Goal: Book appointment/travel/reservation

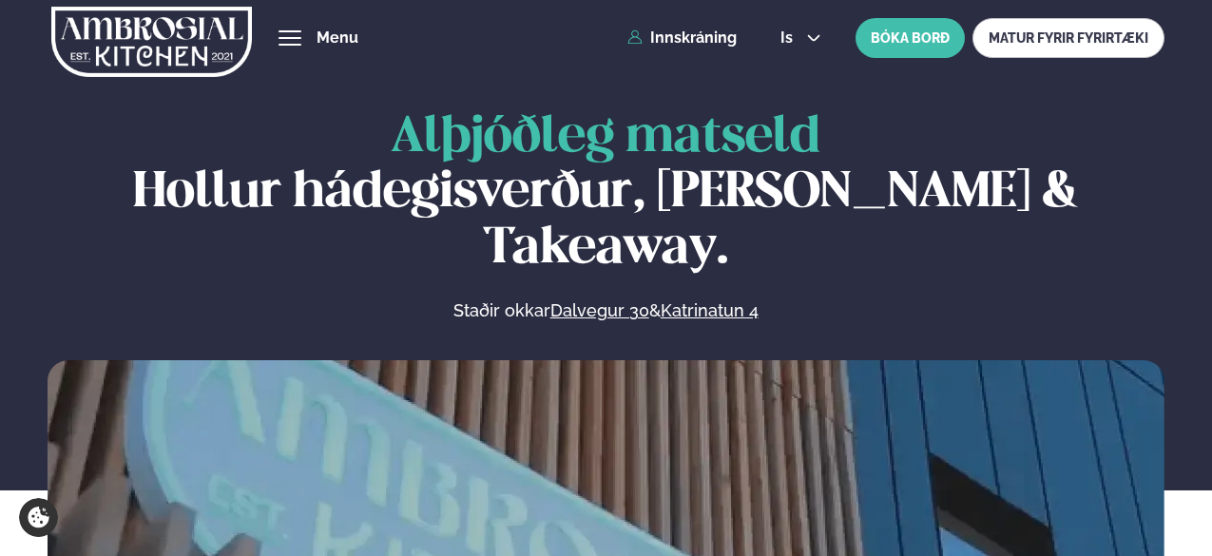
scroll to position [412, 0]
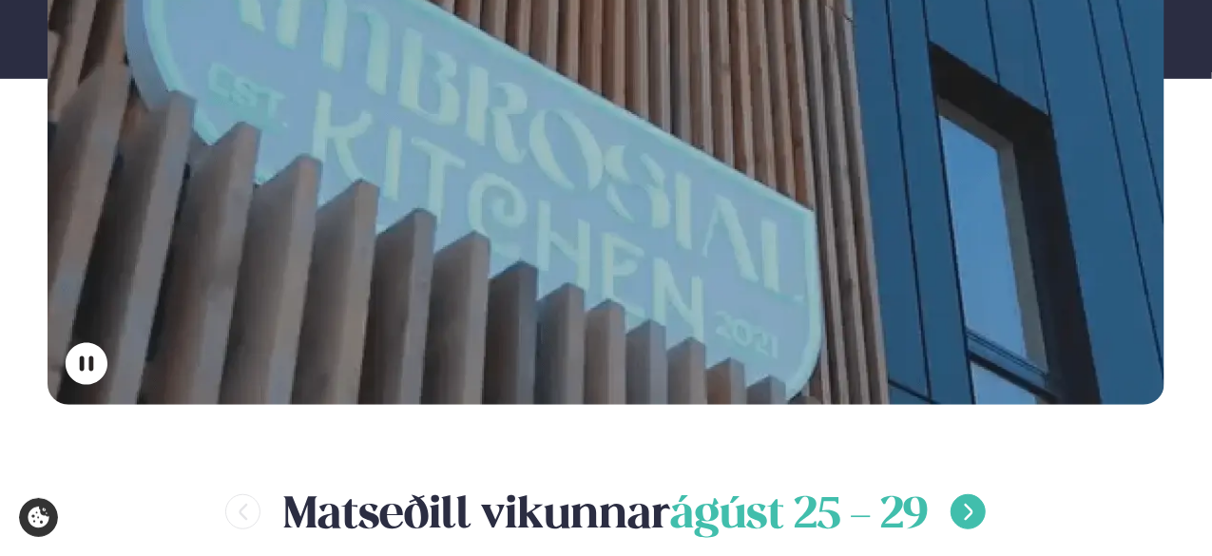
click at [960, 494] on button "menu-btn-right" at bounding box center [968, 511] width 35 height 35
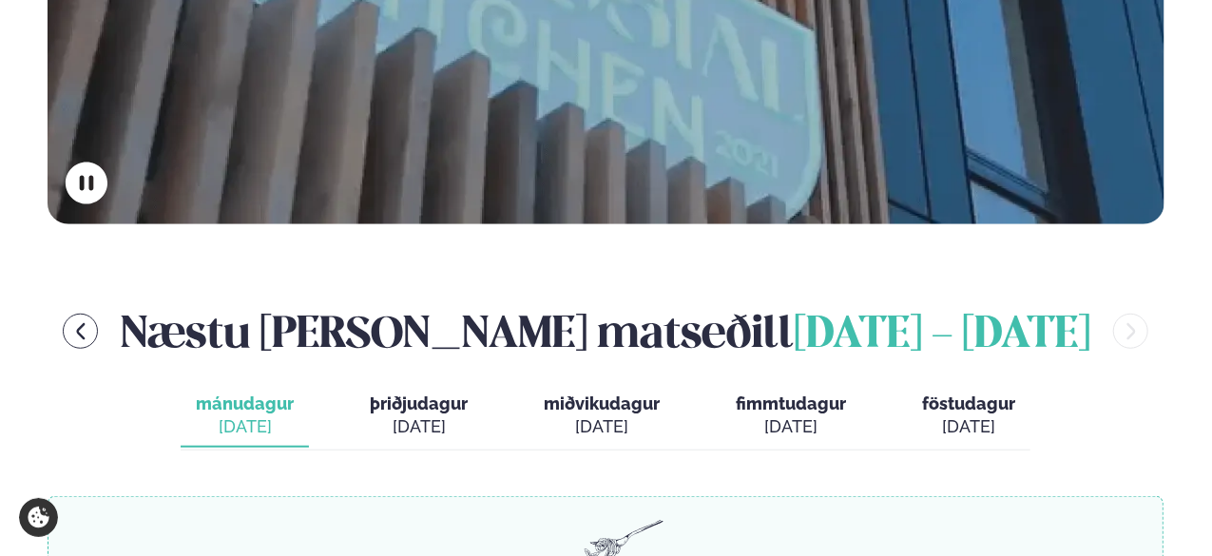
scroll to position [594, 0]
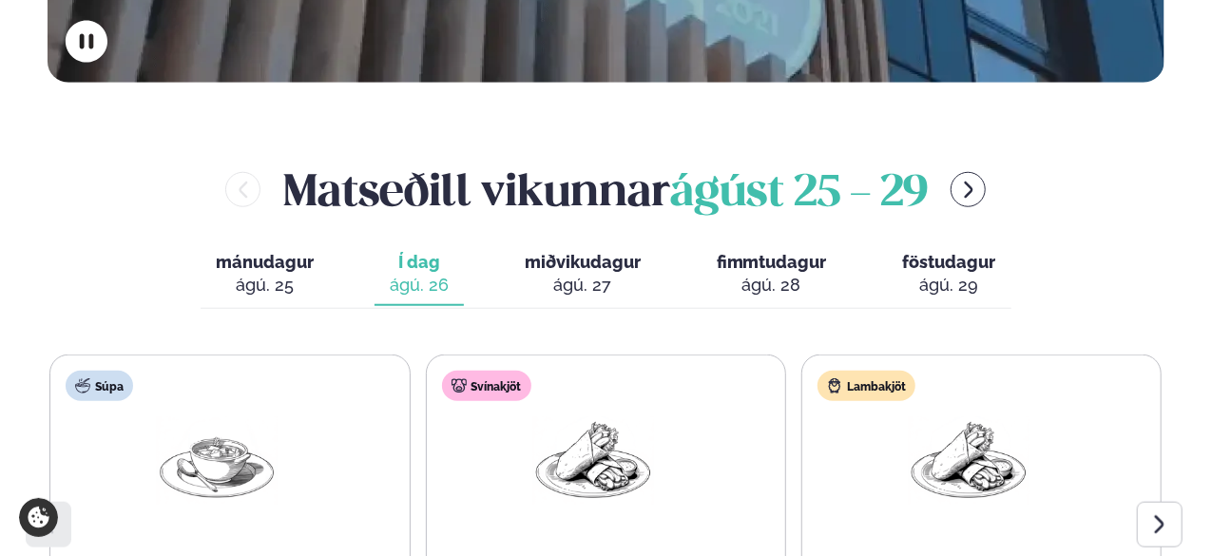
scroll to position [735, 0]
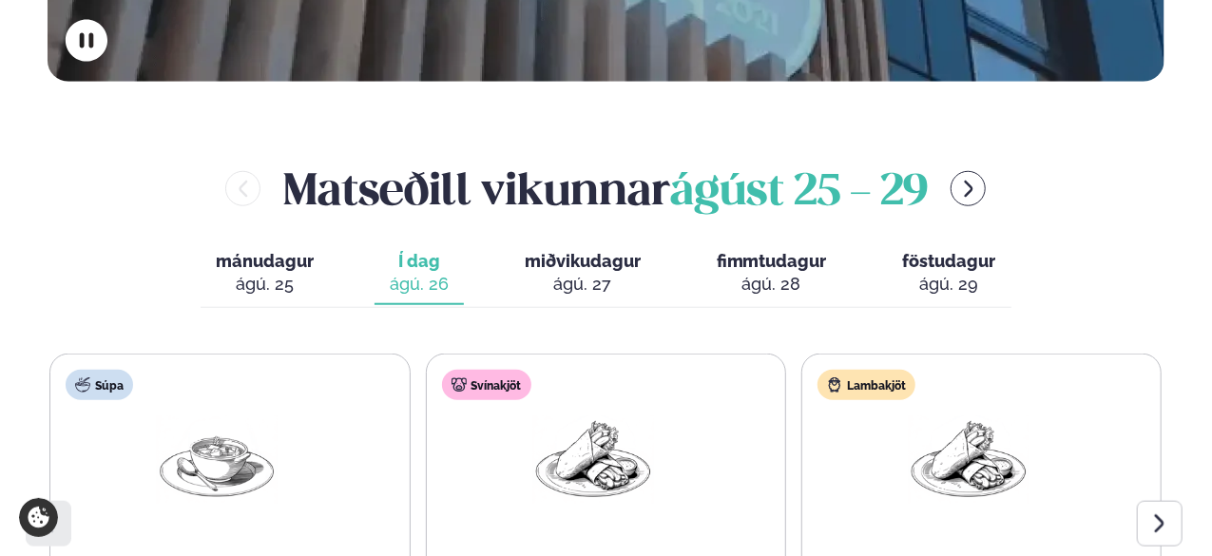
click at [556, 273] on div "ágú. 27" at bounding box center [583, 284] width 116 height 23
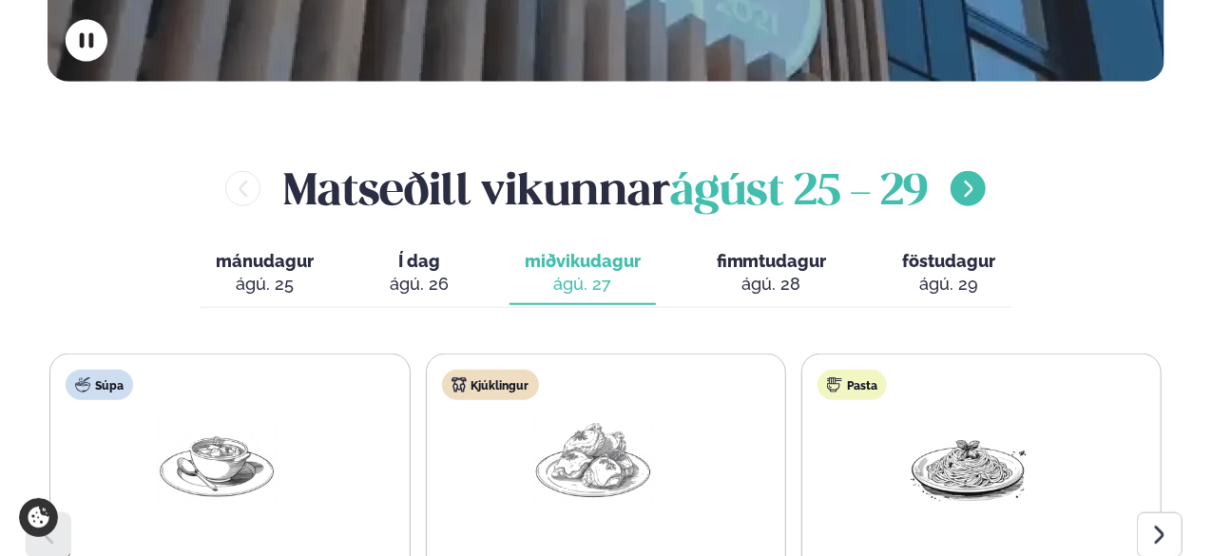
click at [979, 179] on icon "menu-btn-right" at bounding box center [968, 189] width 21 height 21
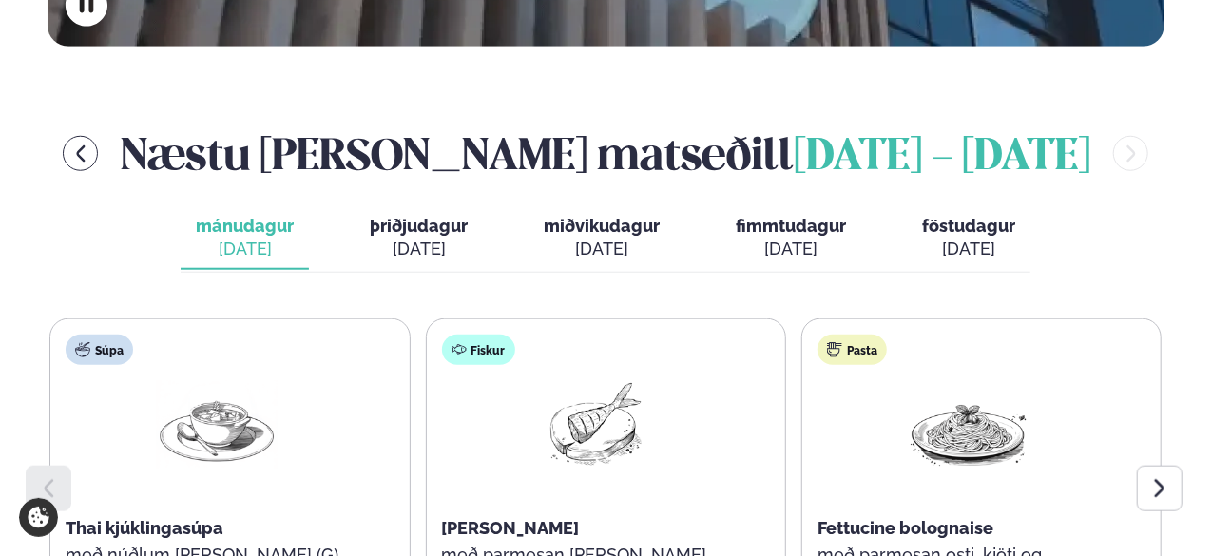
scroll to position [778, 0]
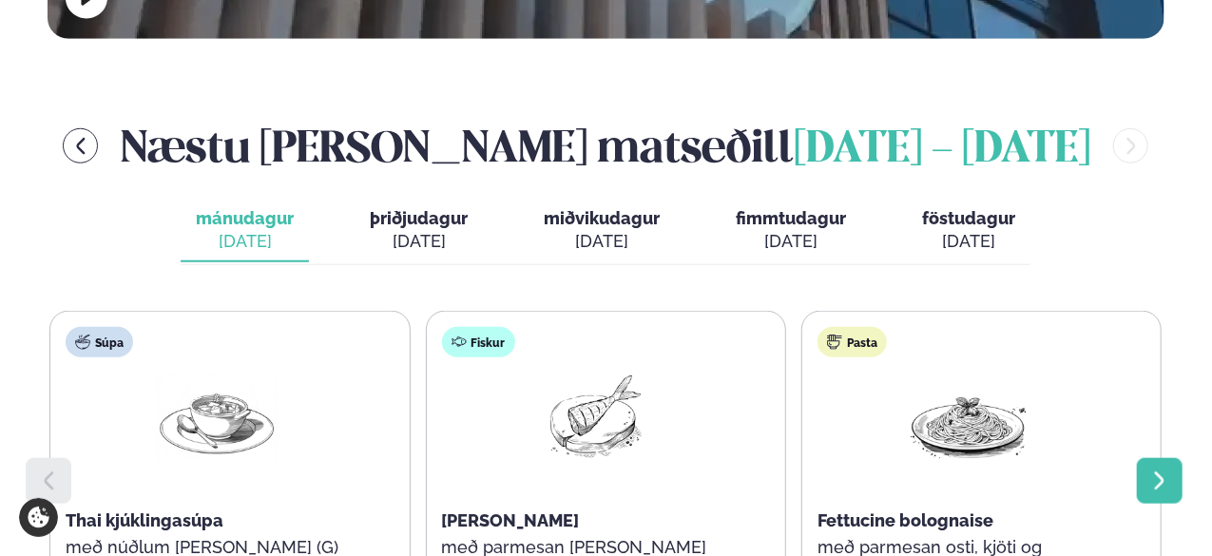
click at [1148, 470] on icon at bounding box center [1159, 481] width 23 height 23
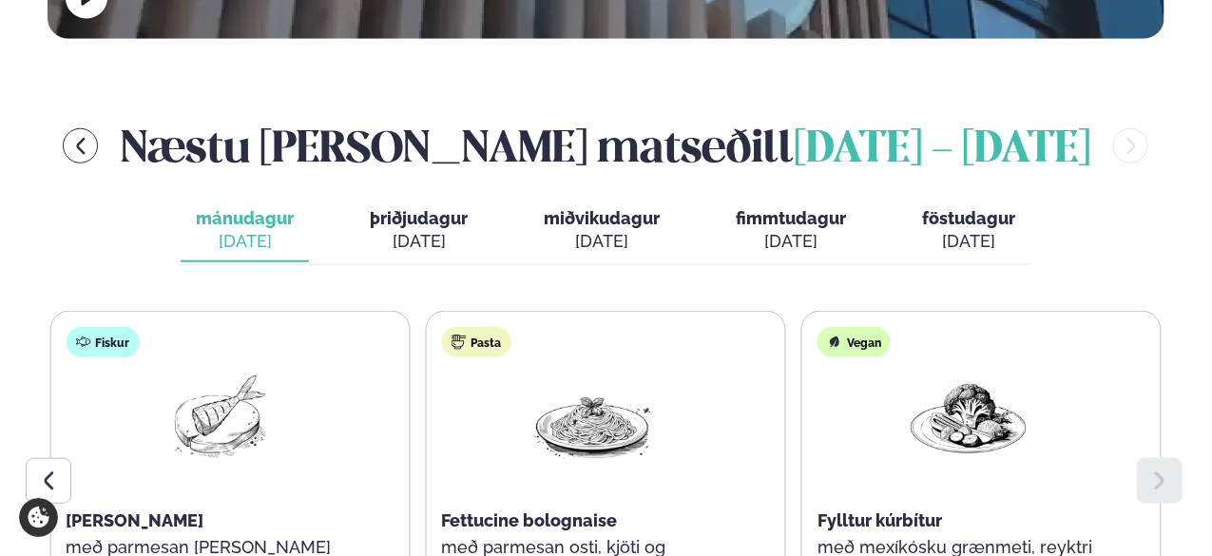
click at [445, 230] on div "[DATE]" at bounding box center [419, 241] width 98 height 23
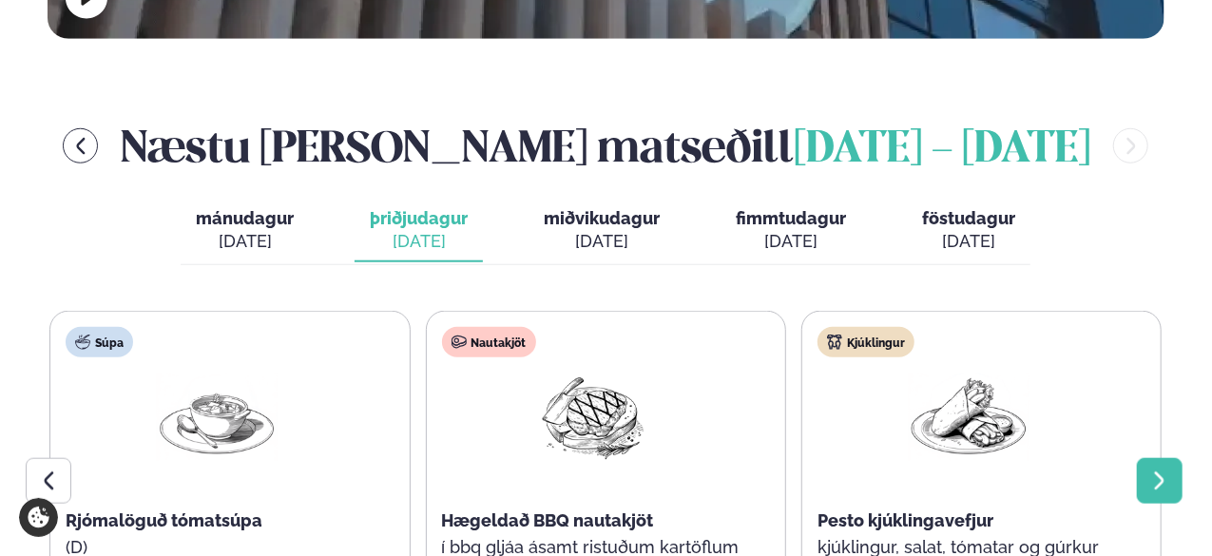
click at [1163, 458] on div at bounding box center [1160, 481] width 46 height 46
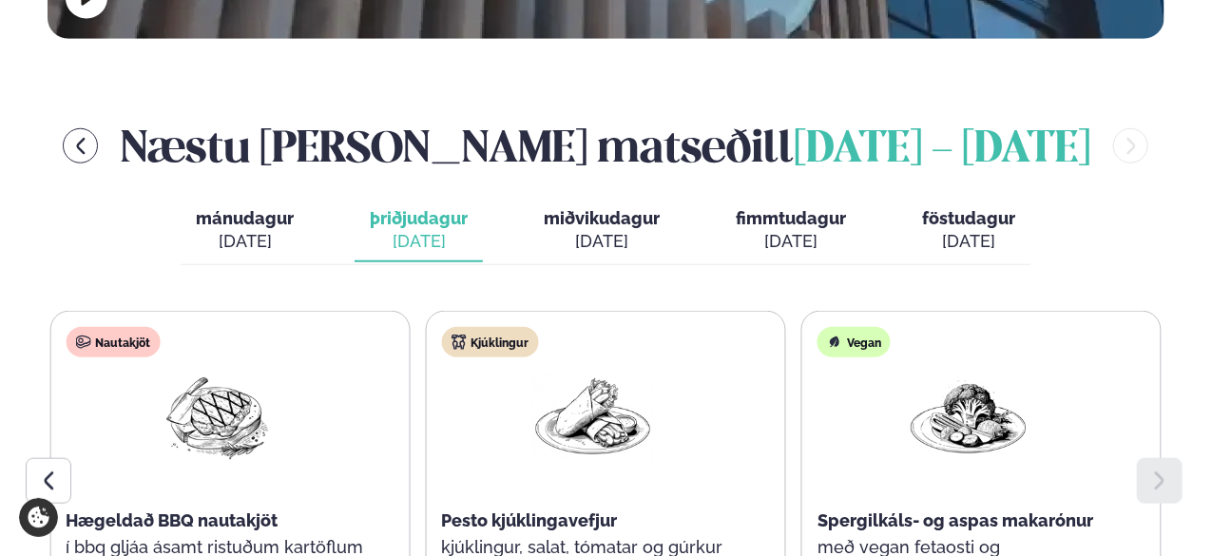
click at [1163, 458] on div at bounding box center [1160, 481] width 46 height 46
click at [973, 230] on div "[DATE]" at bounding box center [968, 241] width 93 height 23
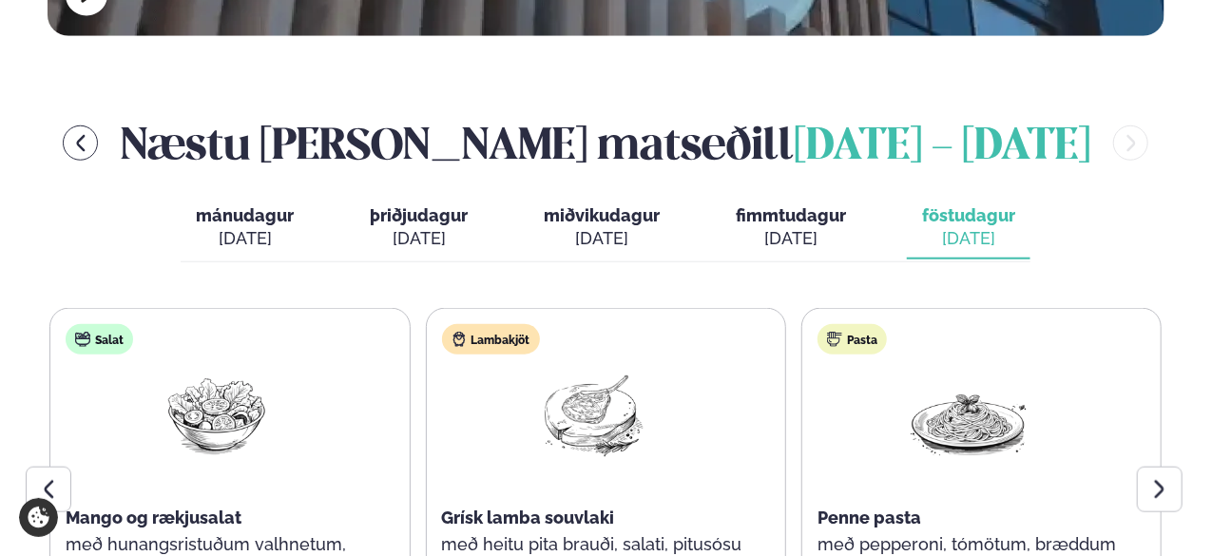
scroll to position [780, 0]
click at [1147, 468] on div at bounding box center [1160, 491] width 46 height 46
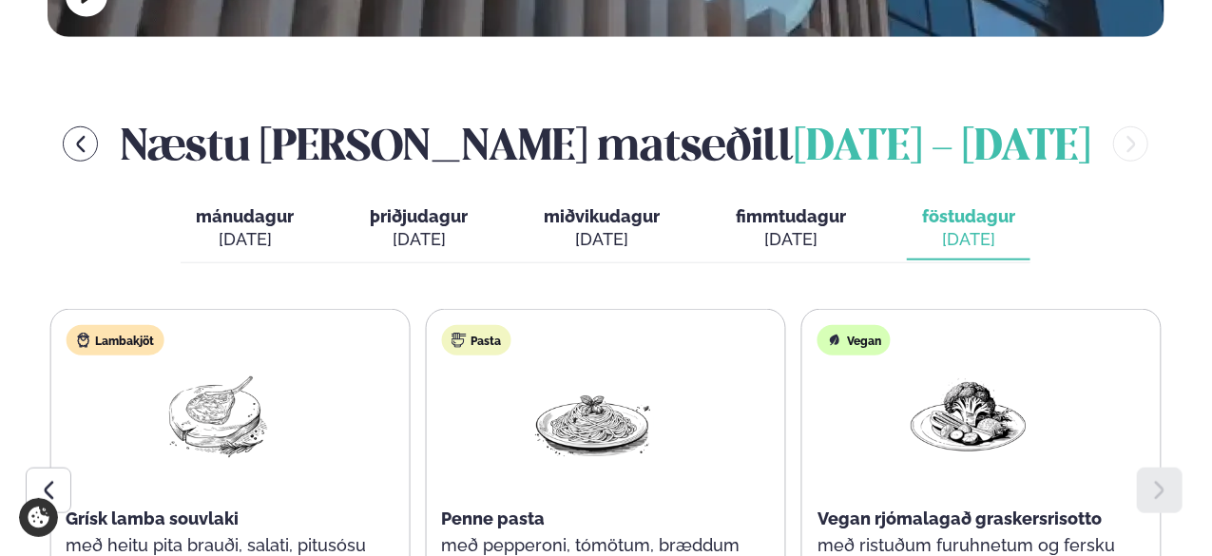
click at [760, 206] on span "fimmtudagur" at bounding box center [791, 216] width 110 height 20
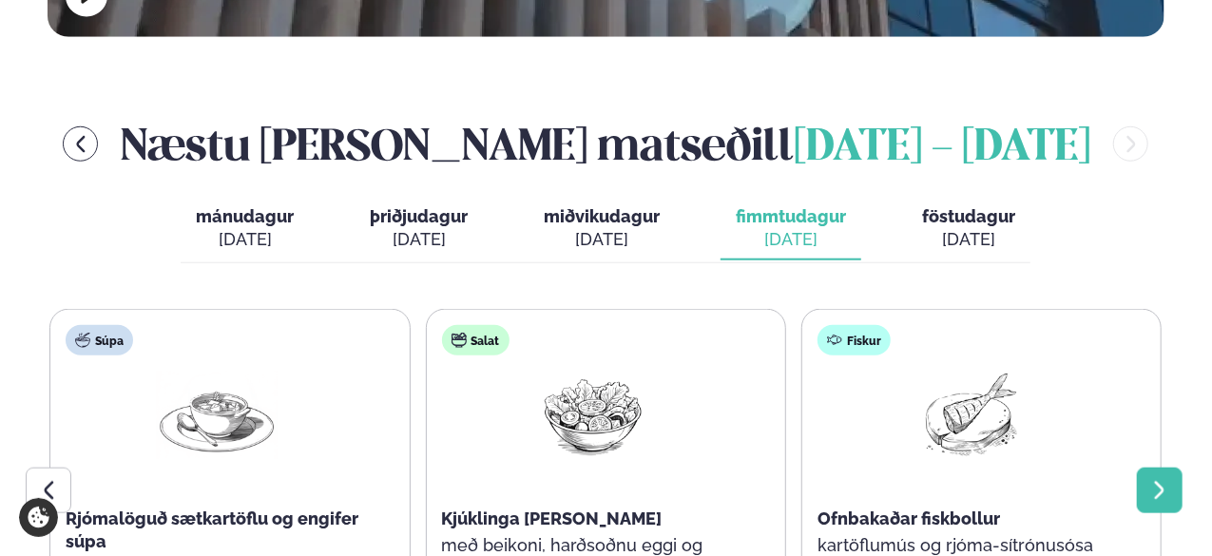
click at [1141, 468] on div at bounding box center [1160, 491] width 46 height 46
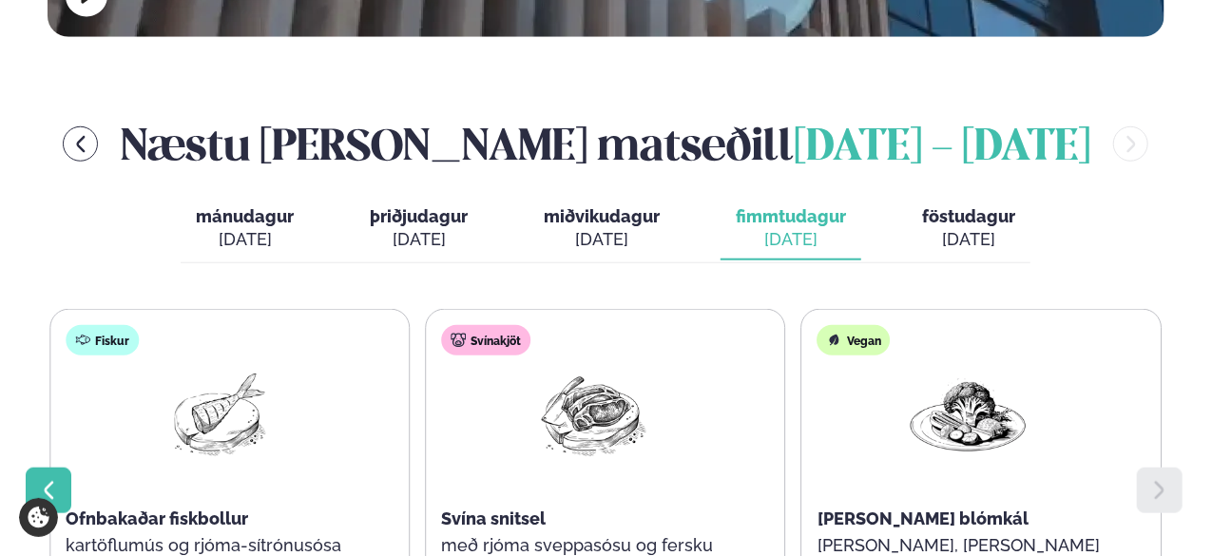
click at [57, 479] on icon at bounding box center [48, 490] width 23 height 23
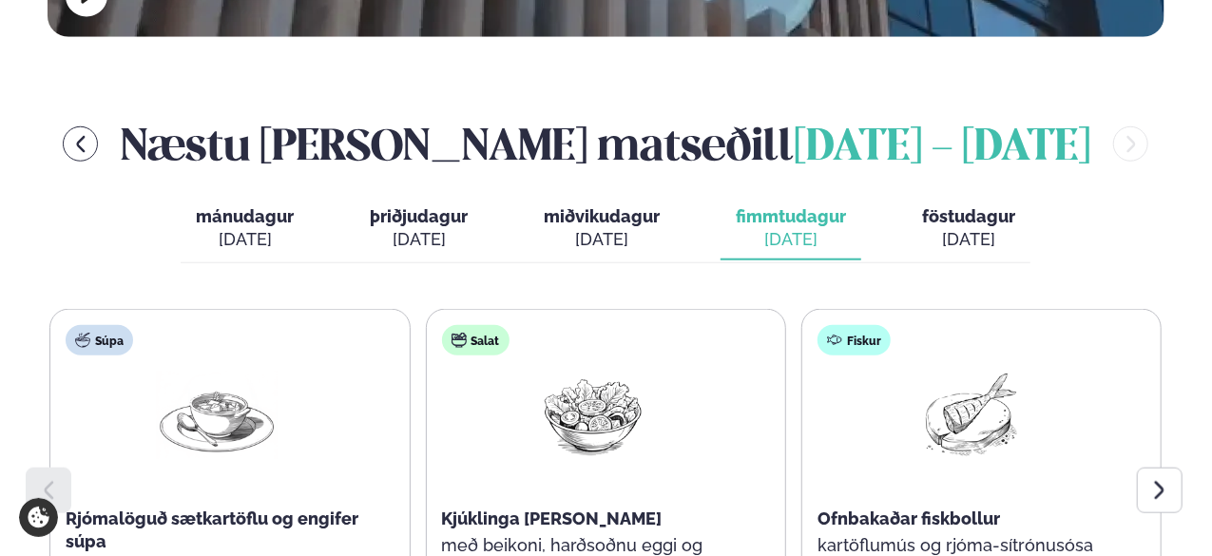
click at [573, 228] on div "[DATE]" at bounding box center [602, 239] width 116 height 23
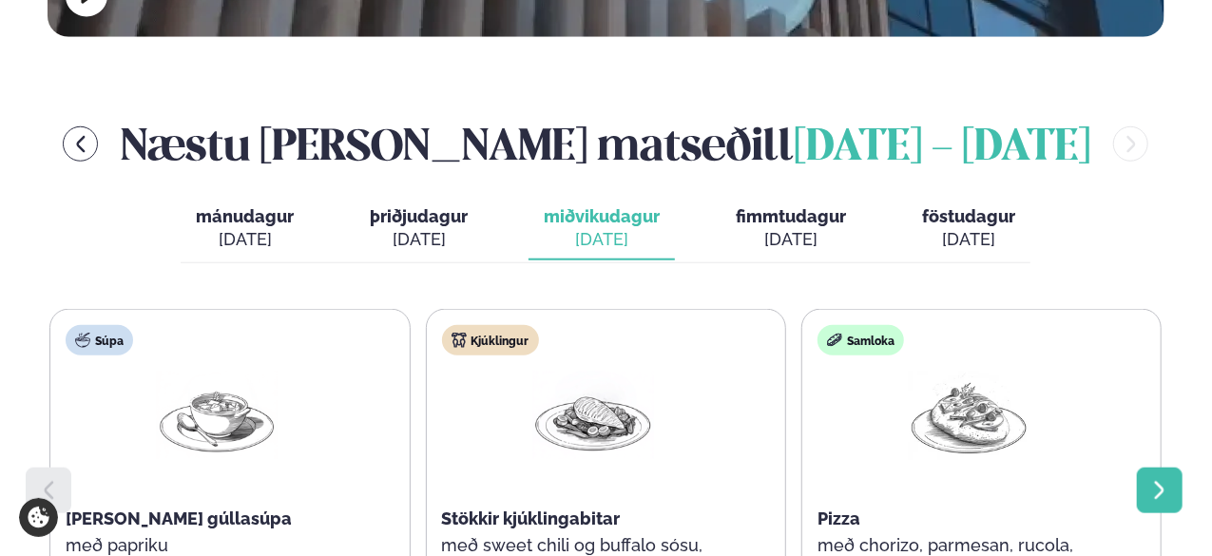
click at [1172, 468] on div at bounding box center [1160, 491] width 46 height 46
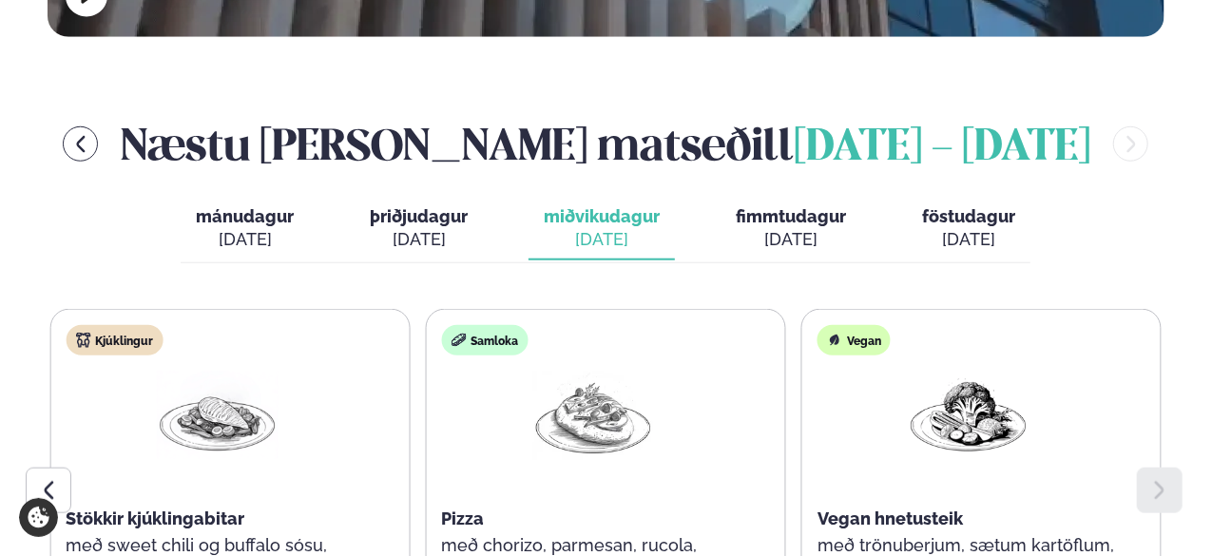
click at [403, 206] on span "þriðjudagur" at bounding box center [419, 216] width 98 height 20
